Goal: Information Seeking & Learning: Find contact information

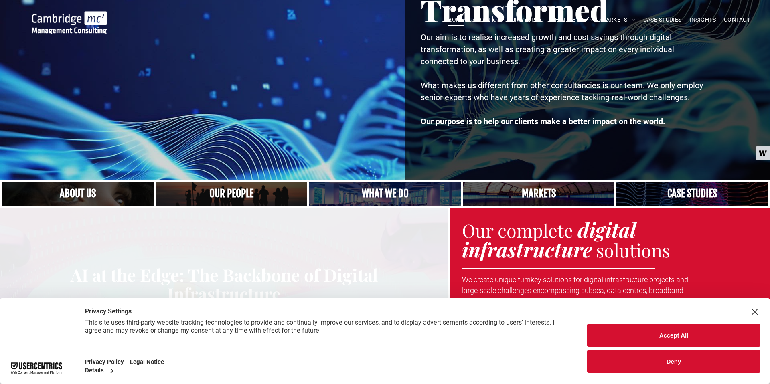
scroll to position [101, 0]
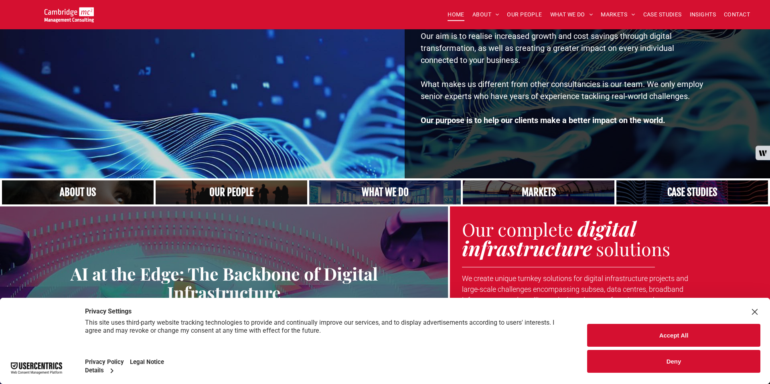
click at [383, 191] on link "A yoga teacher lifting his whole body off the ground in the peacock pose" at bounding box center [385, 193] width 161 height 26
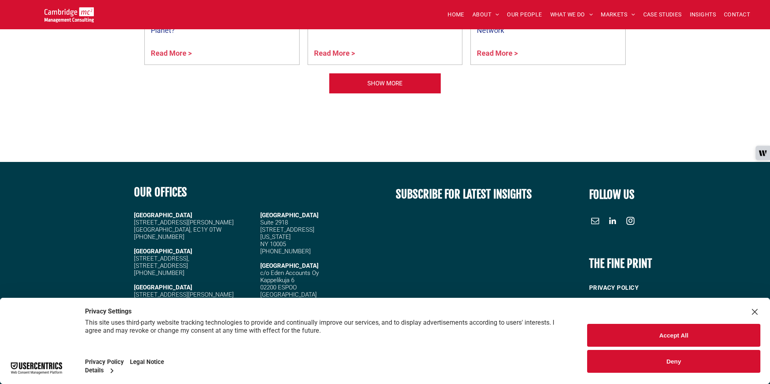
scroll to position [3090, 0]
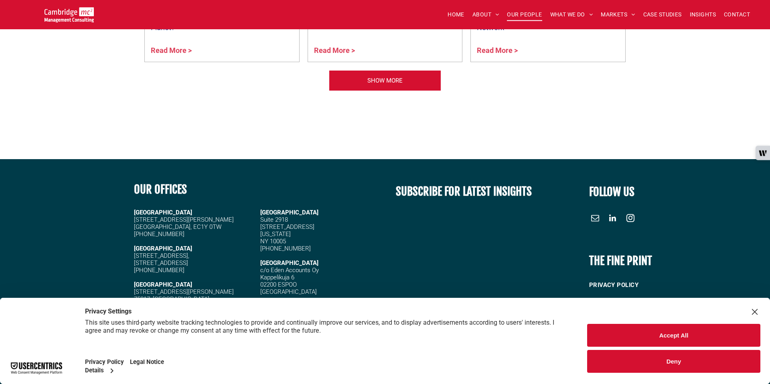
click at [523, 13] on span "OUR PEOPLE" at bounding box center [524, 14] width 35 height 12
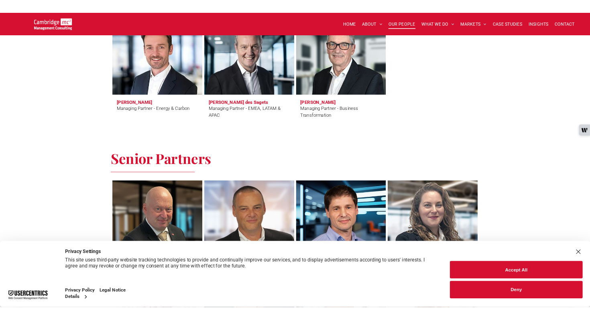
scroll to position [1048, 0]
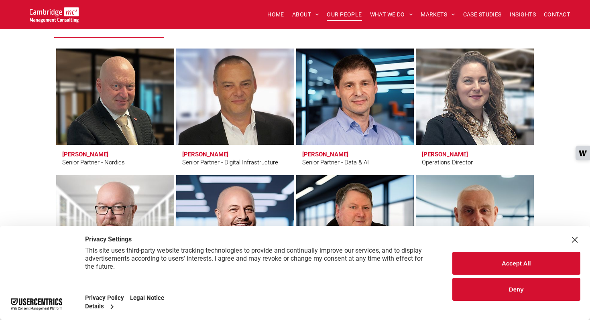
click at [517, 291] on button "Deny" at bounding box center [516, 289] width 128 height 23
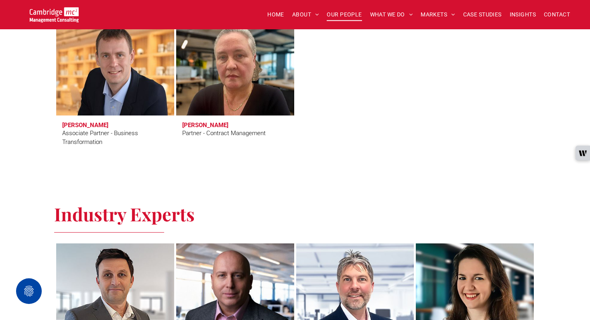
scroll to position [2227, 0]
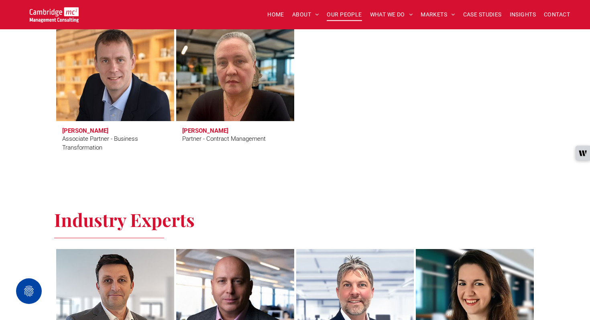
click at [88, 139] on div "Associate Partner - Business Transformation" at bounding box center [115, 143] width 106 height 18
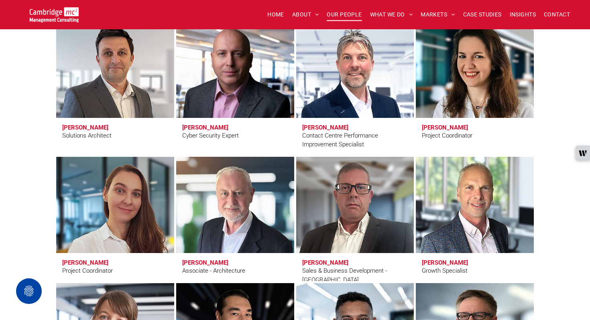
scroll to position [2456, 0]
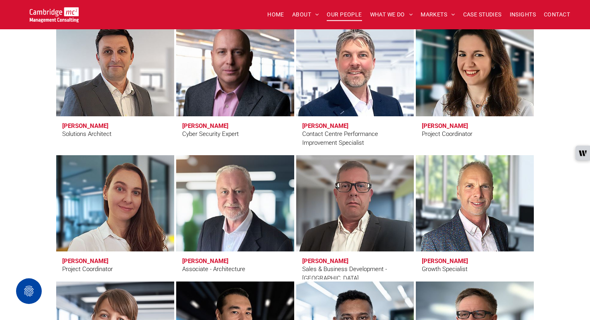
click at [344, 80] on link at bounding box center [354, 68] width 125 height 102
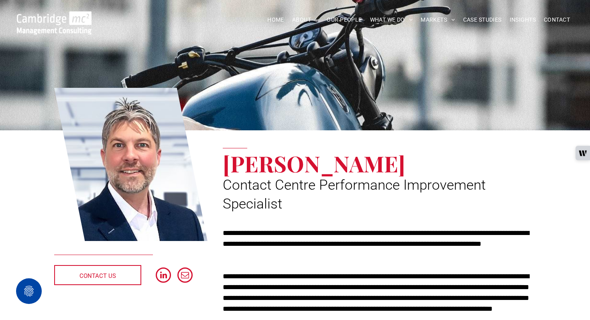
scroll to position [20, 0]
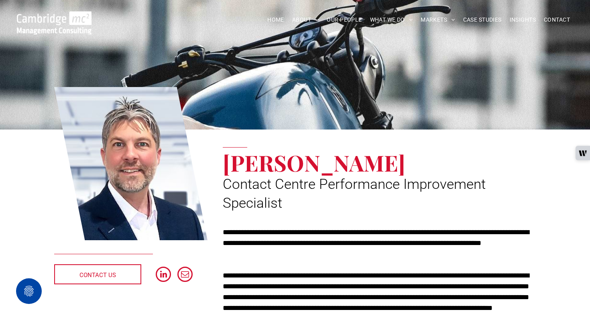
click at [277, 168] on span "[PERSON_NAME]" at bounding box center [314, 163] width 182 height 30
click at [277, 168] on span "Simon Kissane" at bounding box center [314, 163] width 182 height 30
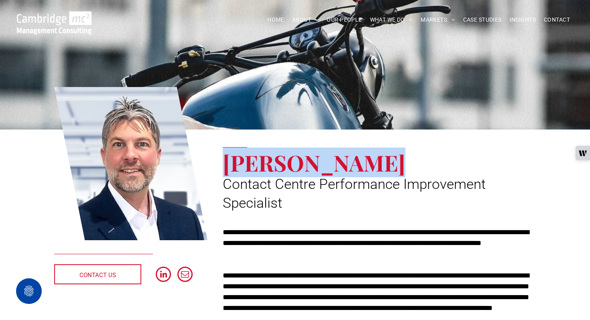
click at [277, 168] on span "Simon Kissane" at bounding box center [314, 163] width 182 height 30
copy div "Simon Kissane"
